Goal: Transaction & Acquisition: Purchase product/service

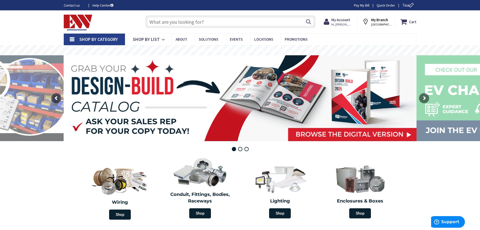
click at [152, 21] on input "text" at bounding box center [230, 21] width 170 height 13
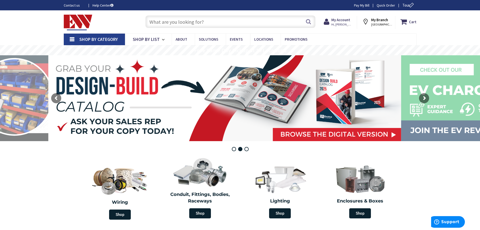
paste input "2" Conduit Body LB PVC w Cover & Gasket Sch 40"
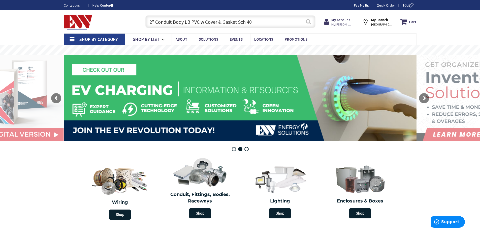
type input "2" Conduit Body LB PVC w Cover & Gasket Sch 40"
click at [309, 22] on button "Search" at bounding box center [308, 21] width 7 height 11
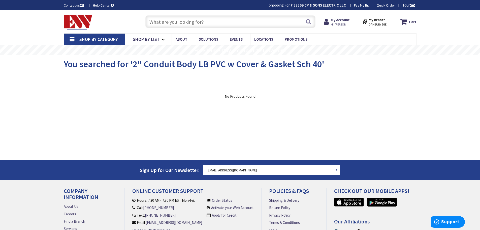
click at [152, 22] on input "text" at bounding box center [230, 21] width 170 height 13
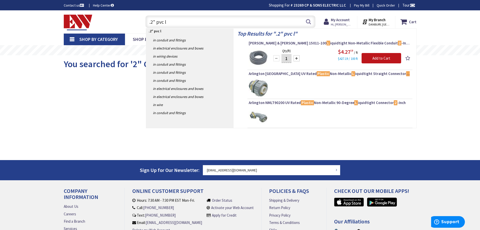
type input ".2" pvc lb"
